Goal: Book appointment/travel/reservation

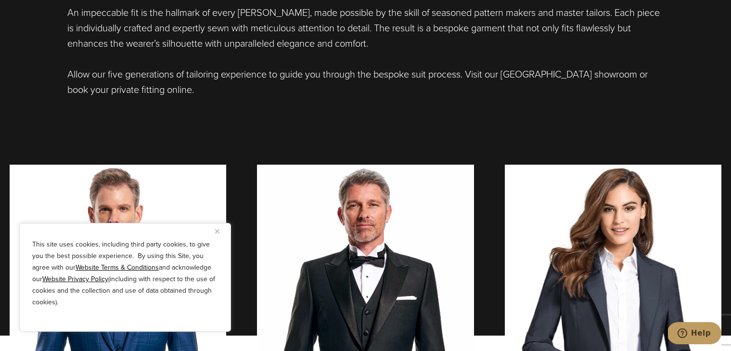
scroll to position [677, 0]
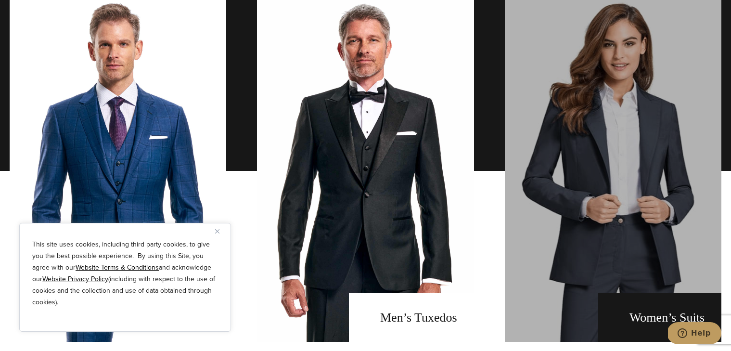
click at [566, 49] on link "Women's Suits" at bounding box center [613, 171] width 217 height 342
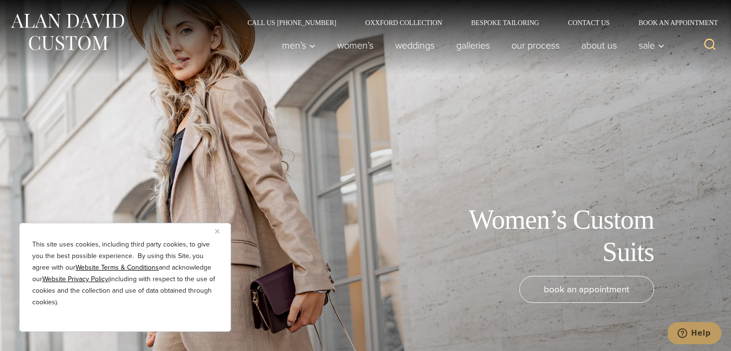
scroll to position [276, 0]
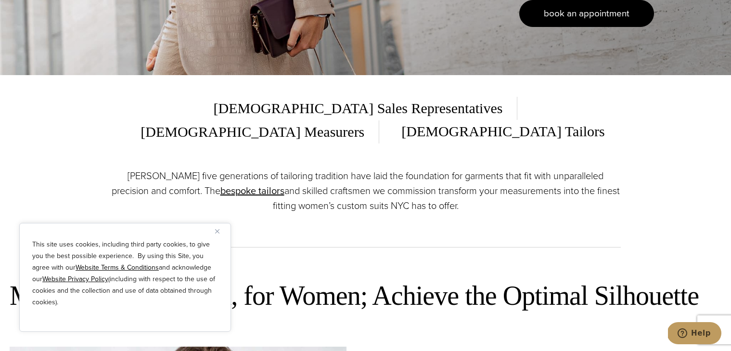
click at [537, 3] on link "book an appointment" at bounding box center [586, 13] width 135 height 27
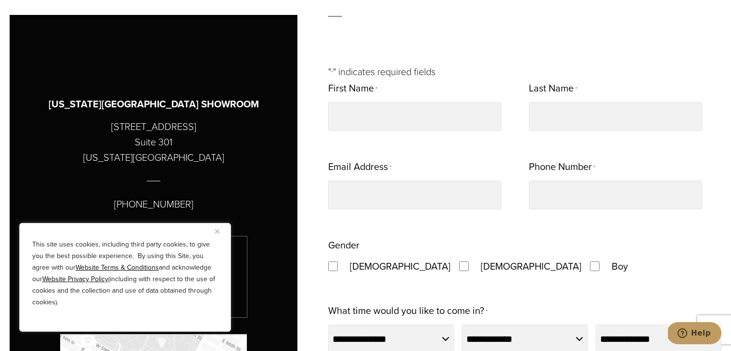
scroll to position [762, 0]
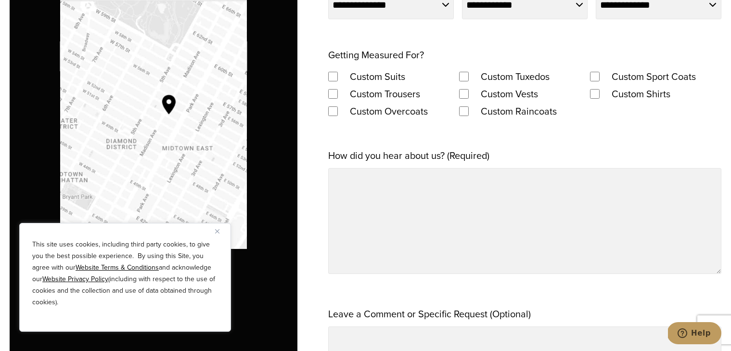
click at [105, 70] on img "Map to Alan David Custom" at bounding box center [153, 124] width 187 height 249
